Goal: Information Seeking & Learning: Learn about a topic

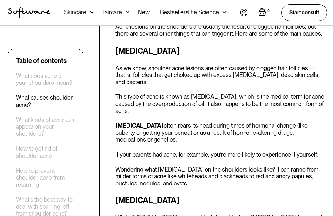
scroll to position [493, 0]
click at [243, 122] on p "[MEDICAL_DATA] often rears its head during times of hormonal change (like puber…" at bounding box center [219, 132] width 209 height 21
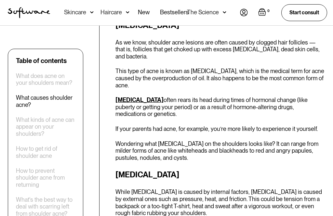
scroll to position [520, 0]
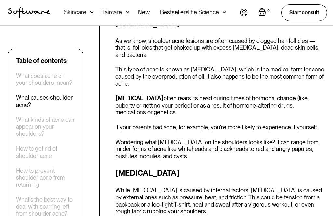
click at [240, 139] on p "Wondering what [MEDICAL_DATA] on the shoulders looks like? It can range from mi…" at bounding box center [219, 149] width 209 height 21
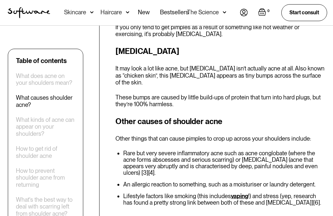
scroll to position [727, 0]
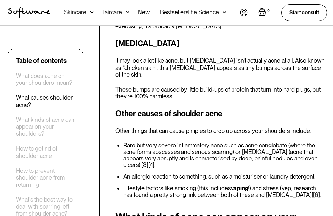
click at [319, 146] on li "Rare but very severe inflammatory acne such as acne conglobate (where the acne …" at bounding box center [224, 156] width 202 height 26
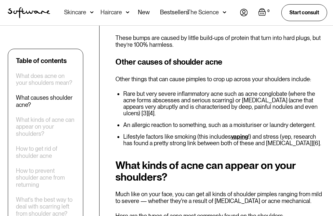
scroll to position [781, 0]
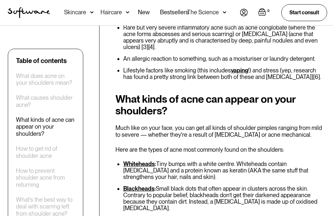
scroll to position [846, 0]
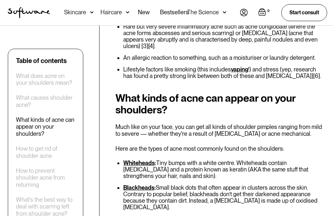
click at [185, 160] on li "Whiteheads : Tiny bumps with a white centre. Whiteheads contain [MEDICAL_DATA] …" at bounding box center [224, 169] width 202 height 19
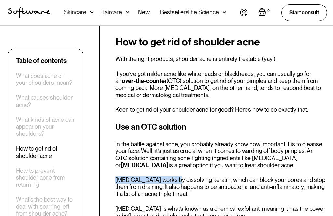
scroll to position [1100, 0]
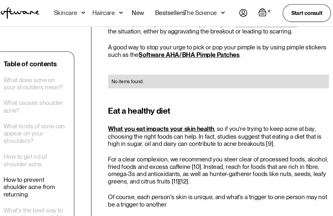
scroll to position [2133, 0]
click at [125, 183] on p "Of course, each person's skin is unique, and what's a trigger to one person may…" at bounding box center [219, 190] width 209 height 14
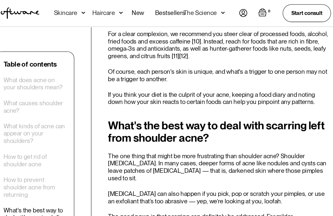
scroll to position [2253, 0]
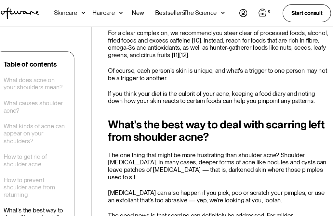
click at [245, 201] on p "The good news is that scarring can definitely be addressed. For milder [MEDICAL…" at bounding box center [219, 215] width 209 height 28
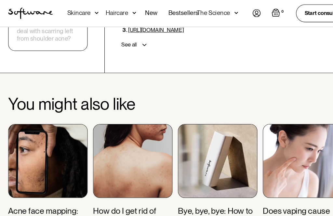
scroll to position [2565, 0]
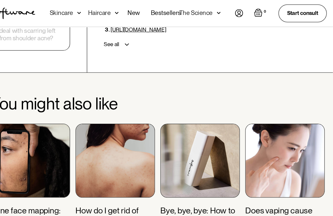
click at [231, 160] on div "Acne face mapping: What the pimples on your face could mean 8 min read How do I…" at bounding box center [166, 177] width 317 height 118
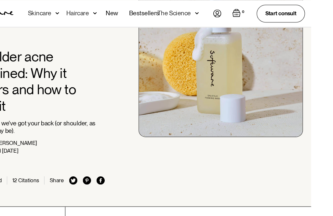
scroll to position [0, 0]
